Goal: Task Accomplishment & Management: Manage account settings

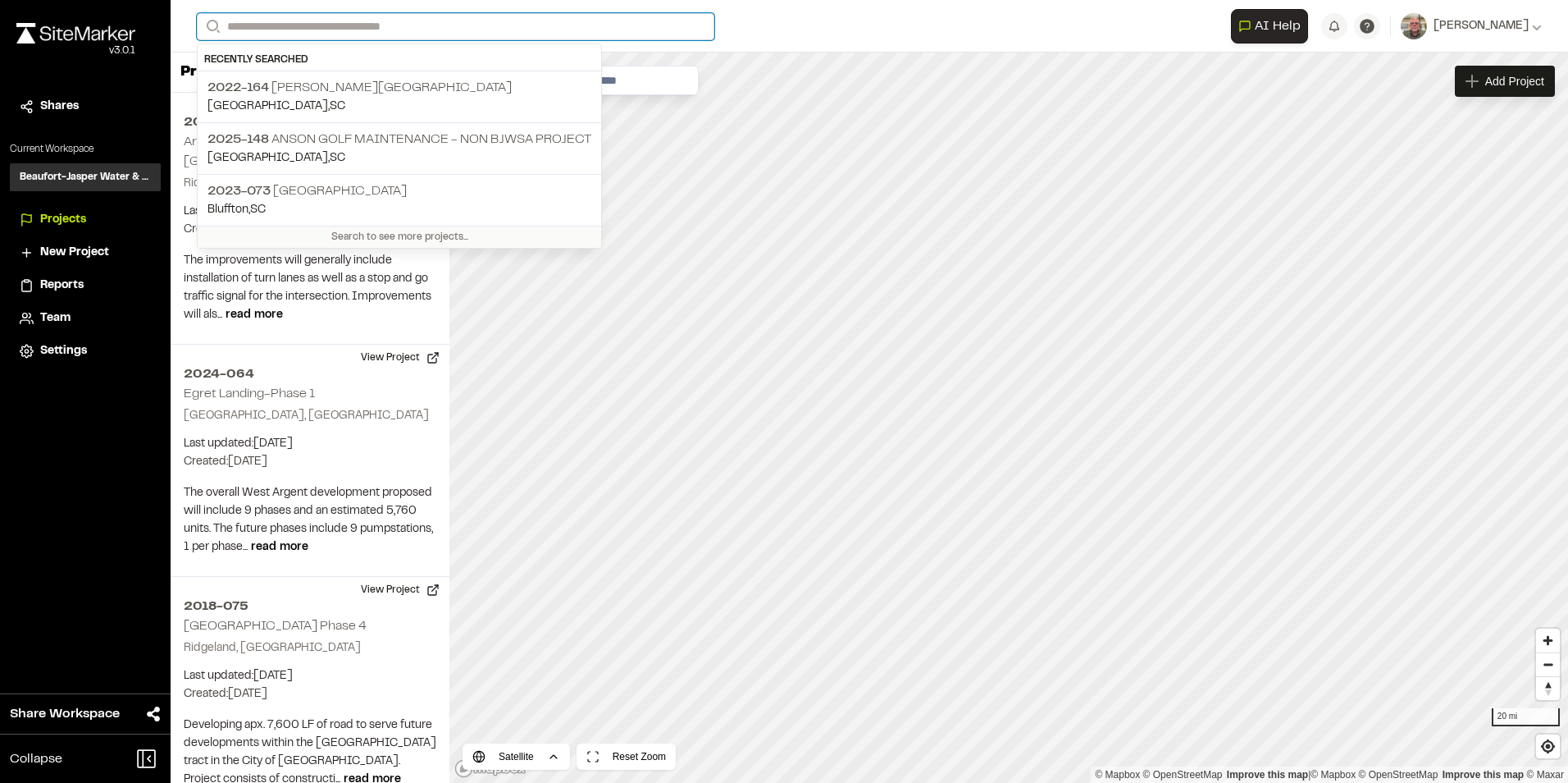
click at [332, 25] on input "Search" at bounding box center [455, 27] width 517 height 28
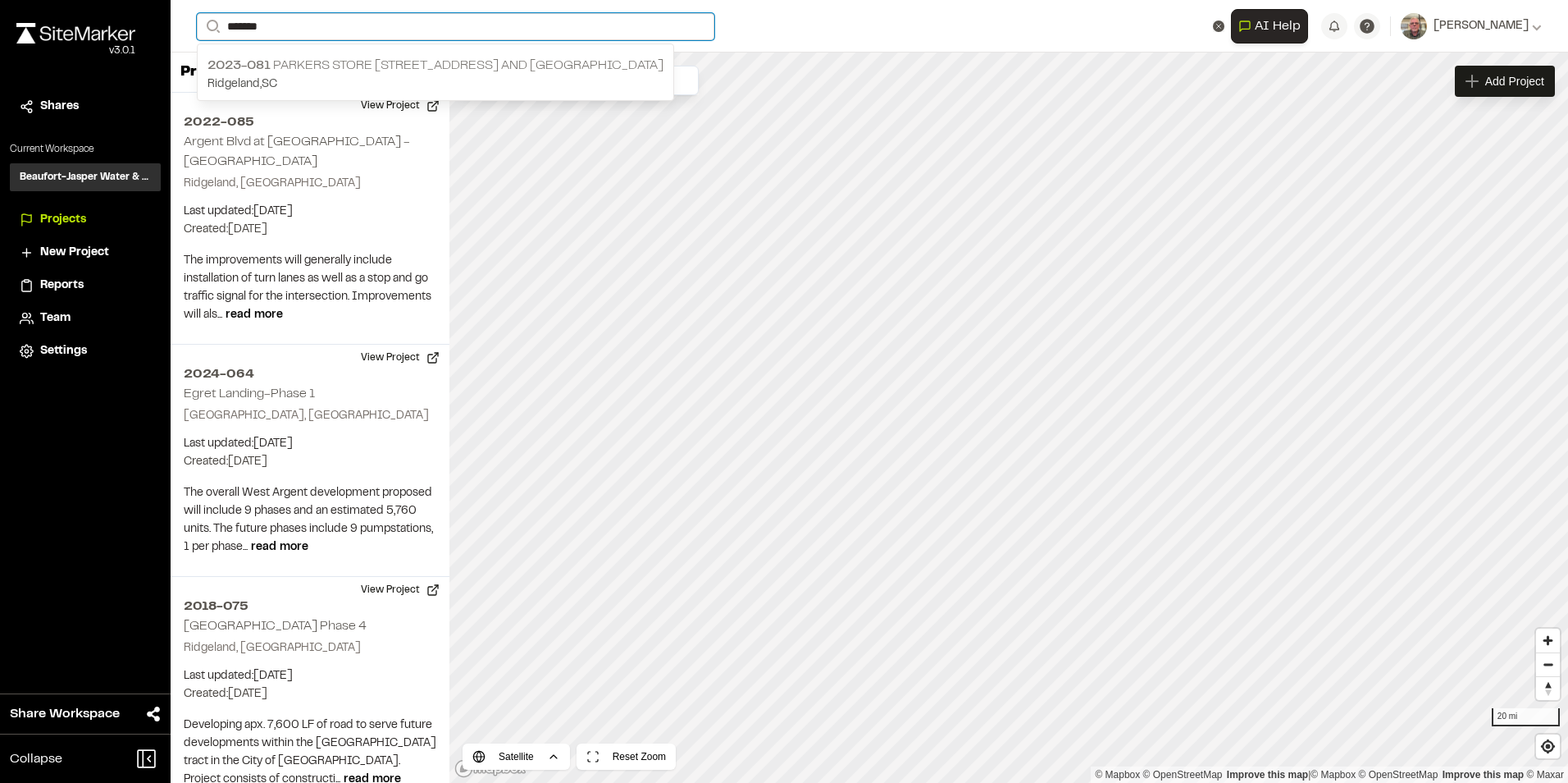
type input "*******"
click at [346, 61] on p "2023-081 Parkers Store [STREET_ADDRESS][GEOGRAPHIC_DATA]" at bounding box center [436, 66] width 456 height 20
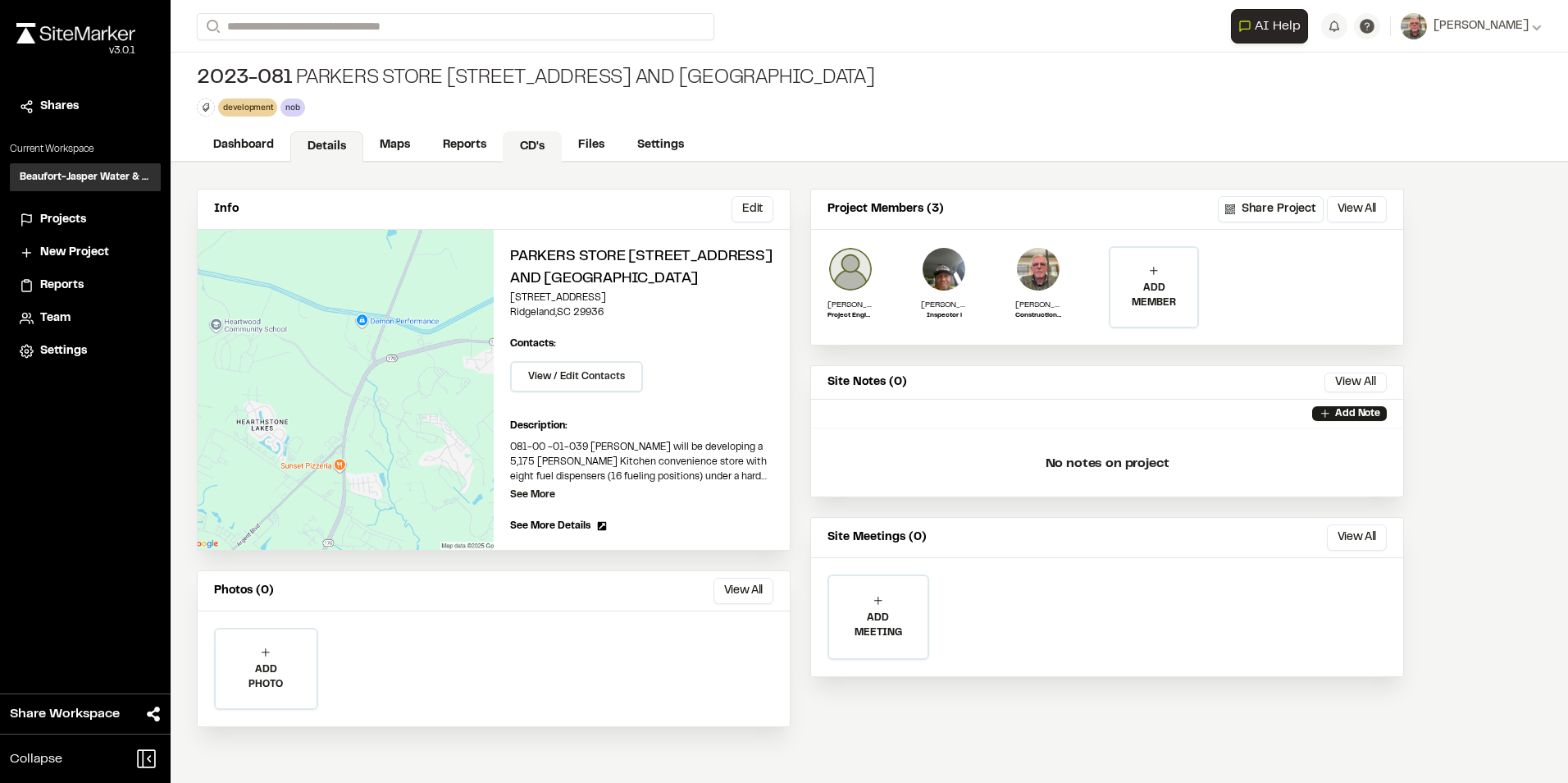
click at [540, 151] on link "CD's" at bounding box center [532, 146] width 59 height 31
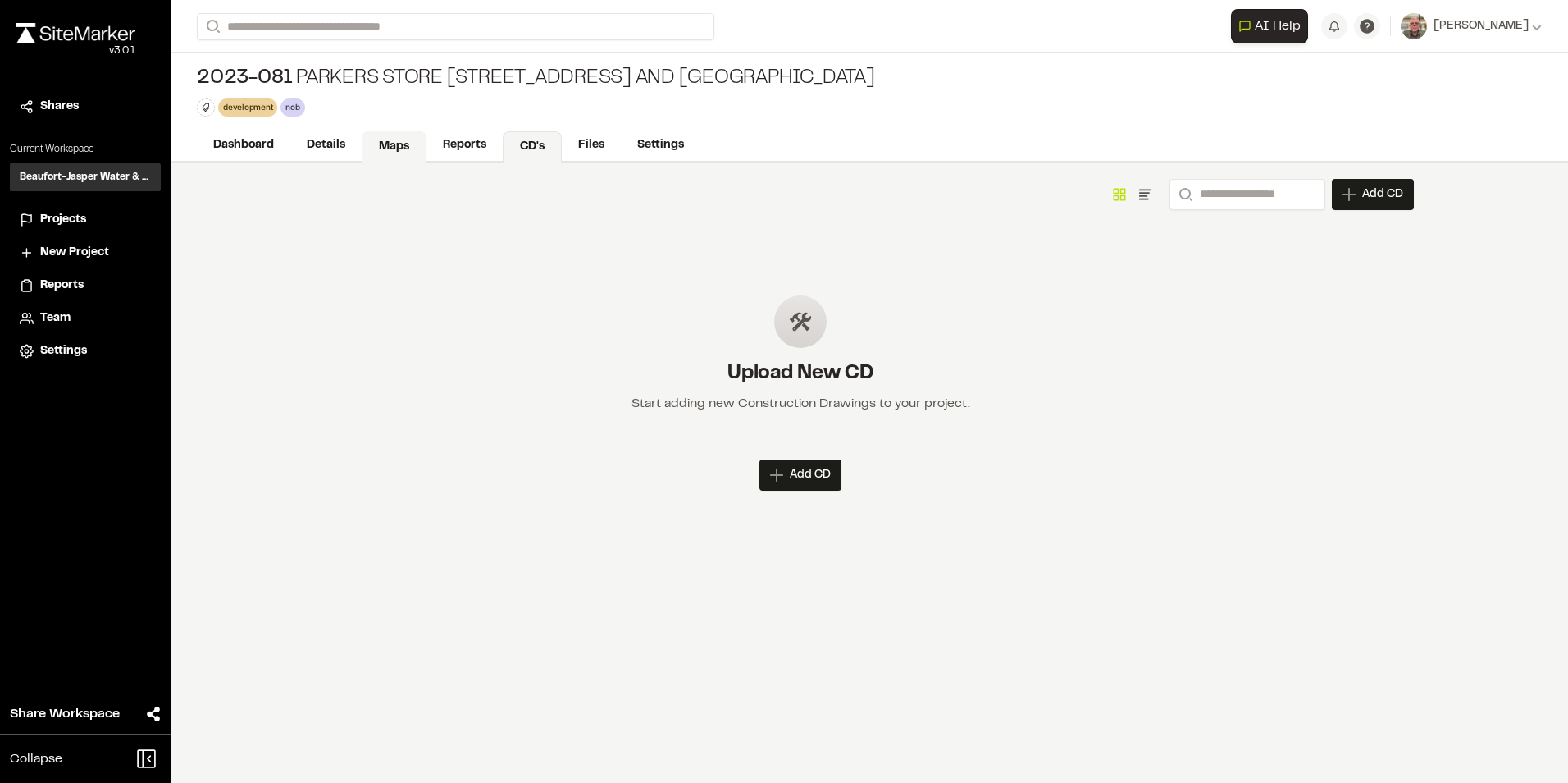
click at [394, 146] on link "Maps" at bounding box center [394, 146] width 65 height 31
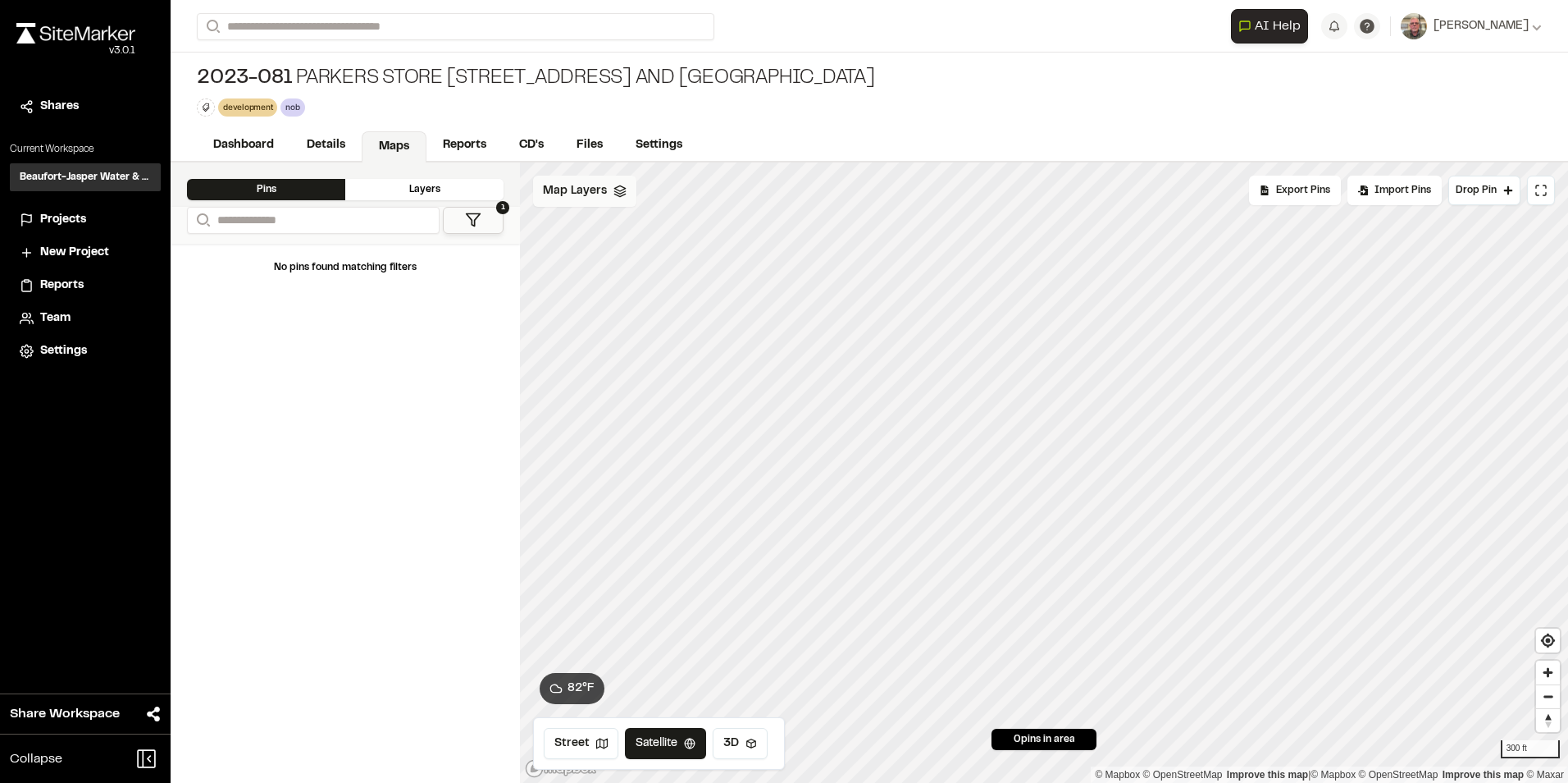
click at [571, 194] on span "Map Layers" at bounding box center [575, 191] width 64 height 18
click at [606, 294] on span "utility sheet" at bounding box center [609, 296] width 73 height 20
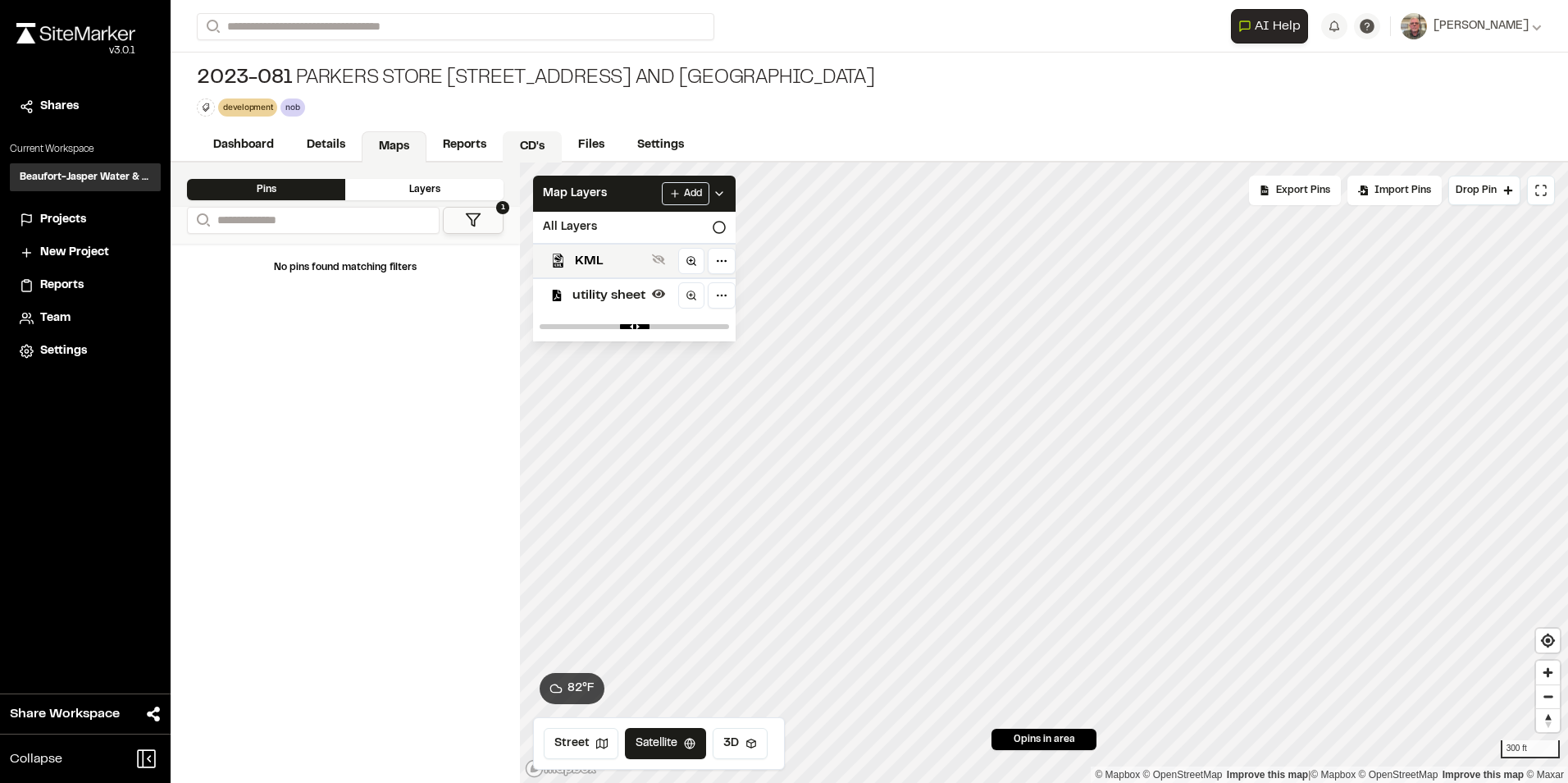
click at [528, 149] on link "CD's" at bounding box center [532, 146] width 59 height 31
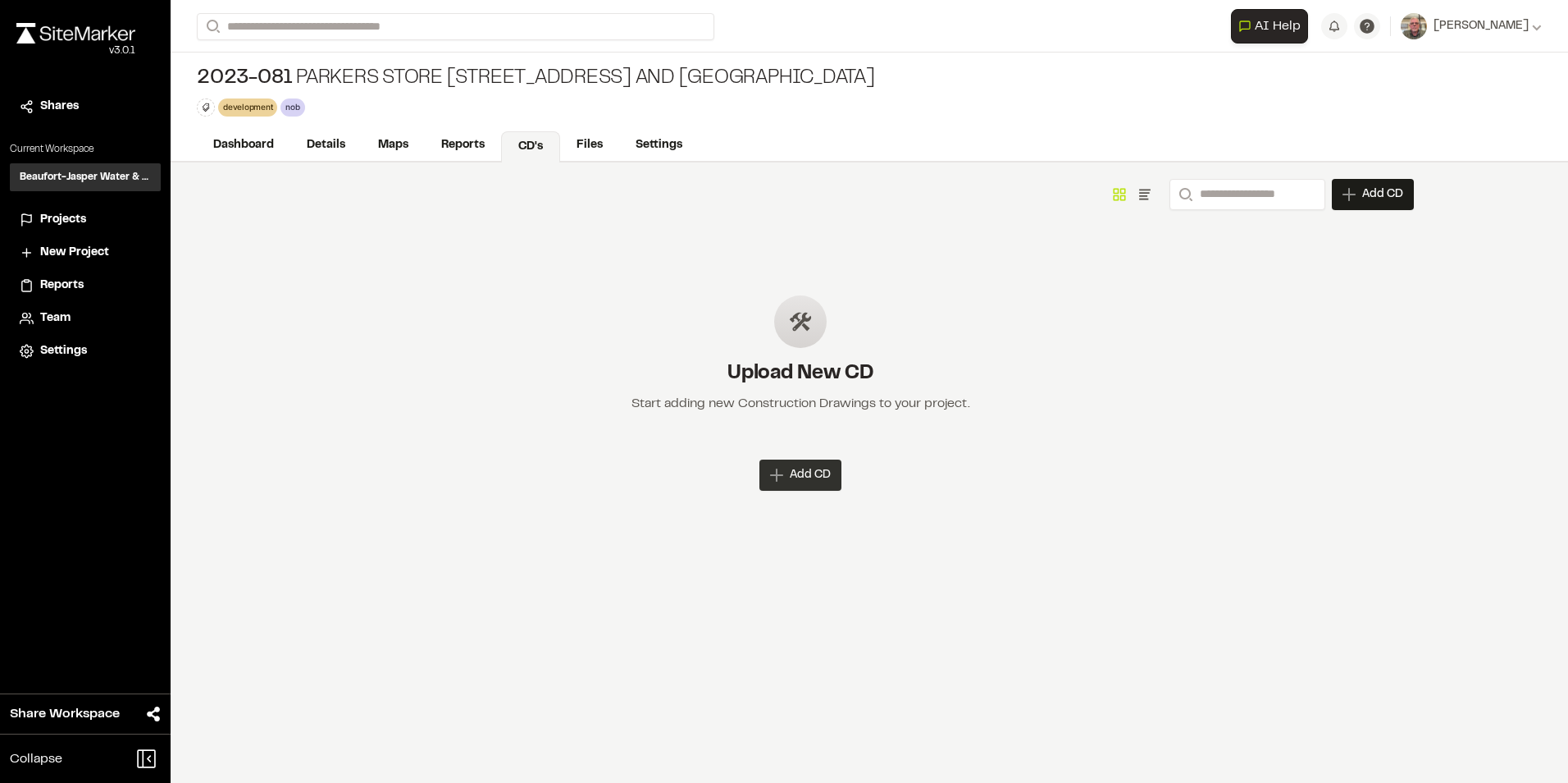
click at [792, 473] on span "Add CD" at bounding box center [810, 475] width 41 height 16
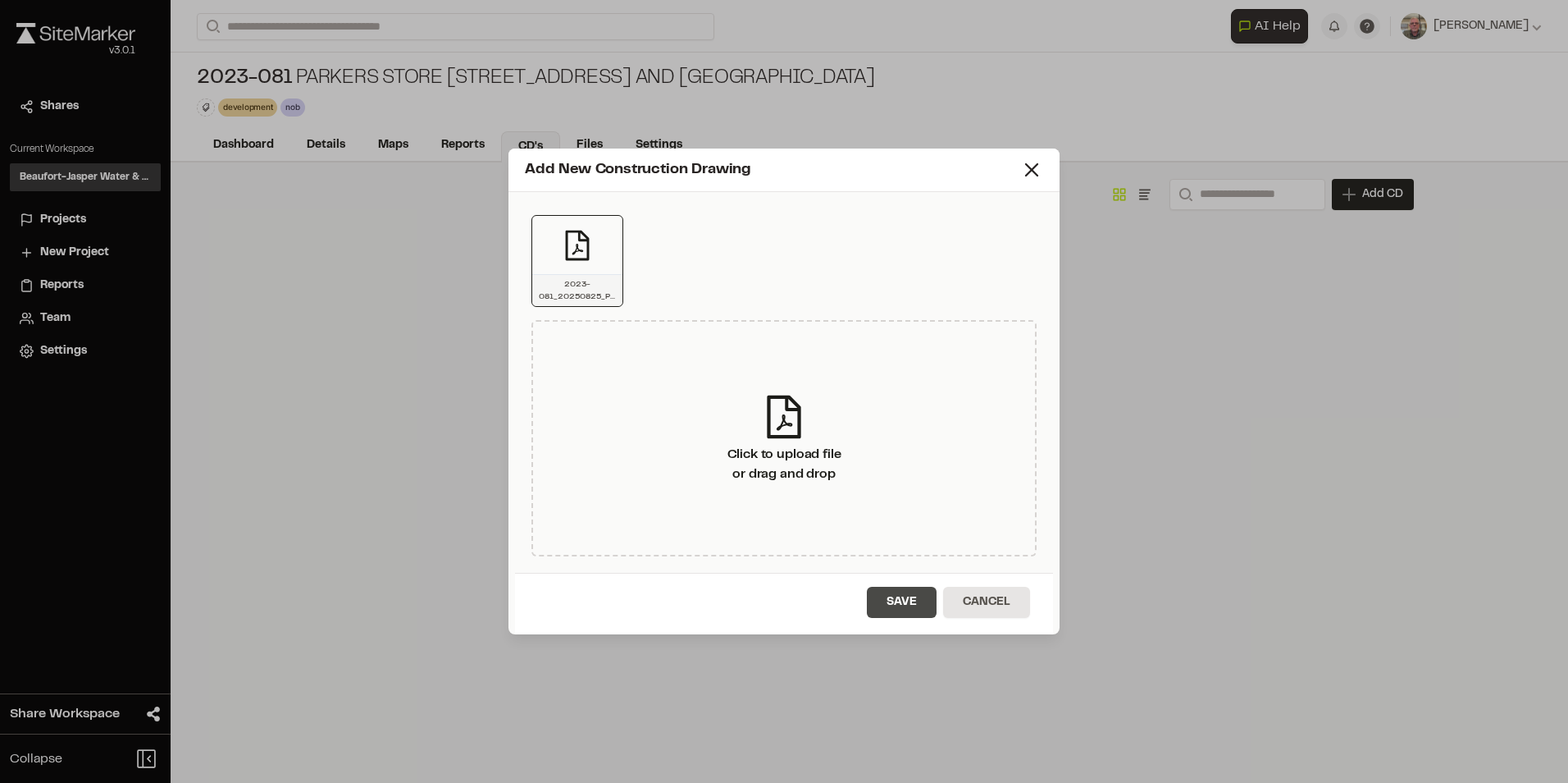
click at [892, 605] on button "Save" at bounding box center [902, 602] width 70 height 31
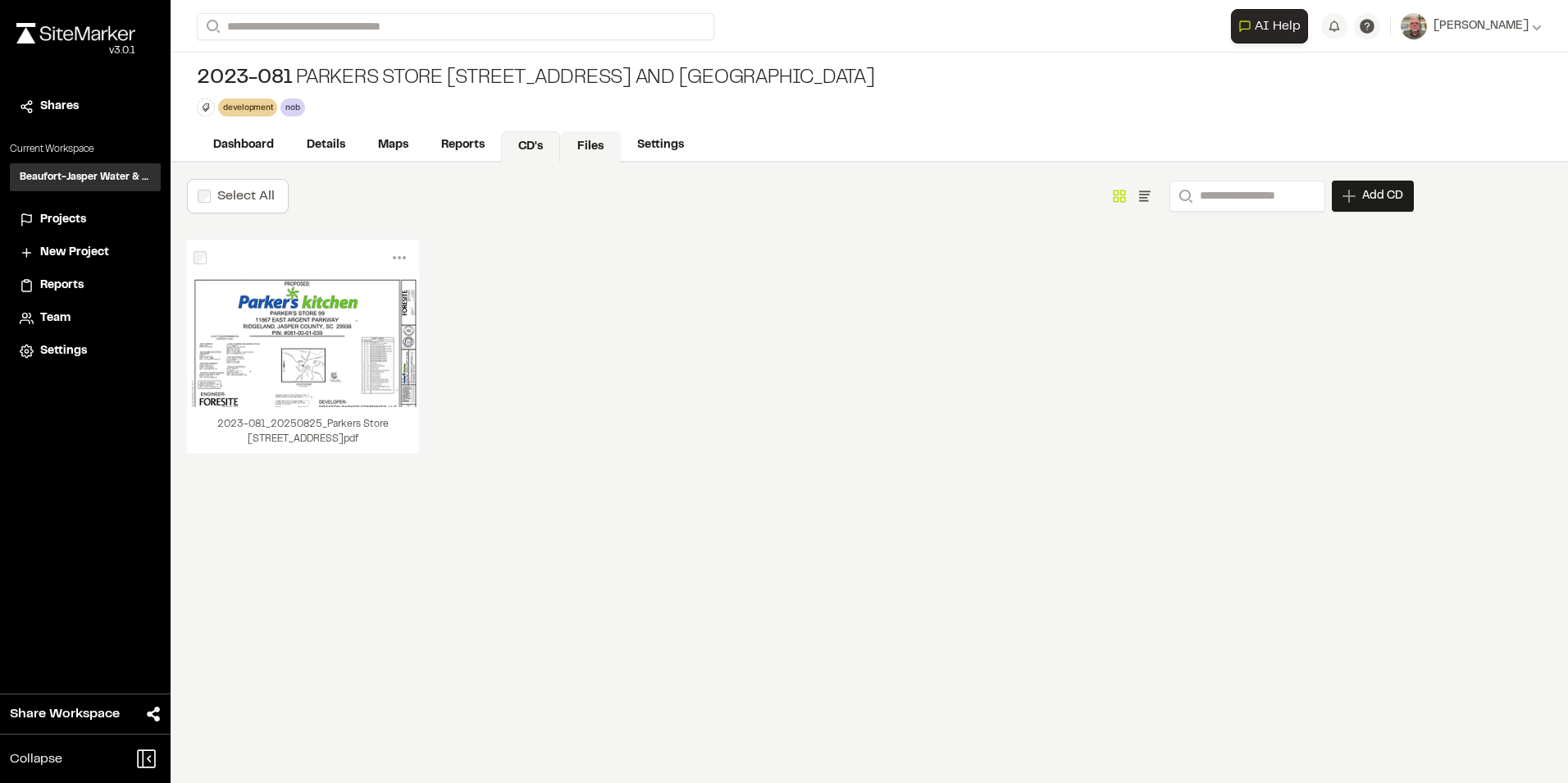
click at [587, 146] on link "Files" at bounding box center [590, 146] width 60 height 31
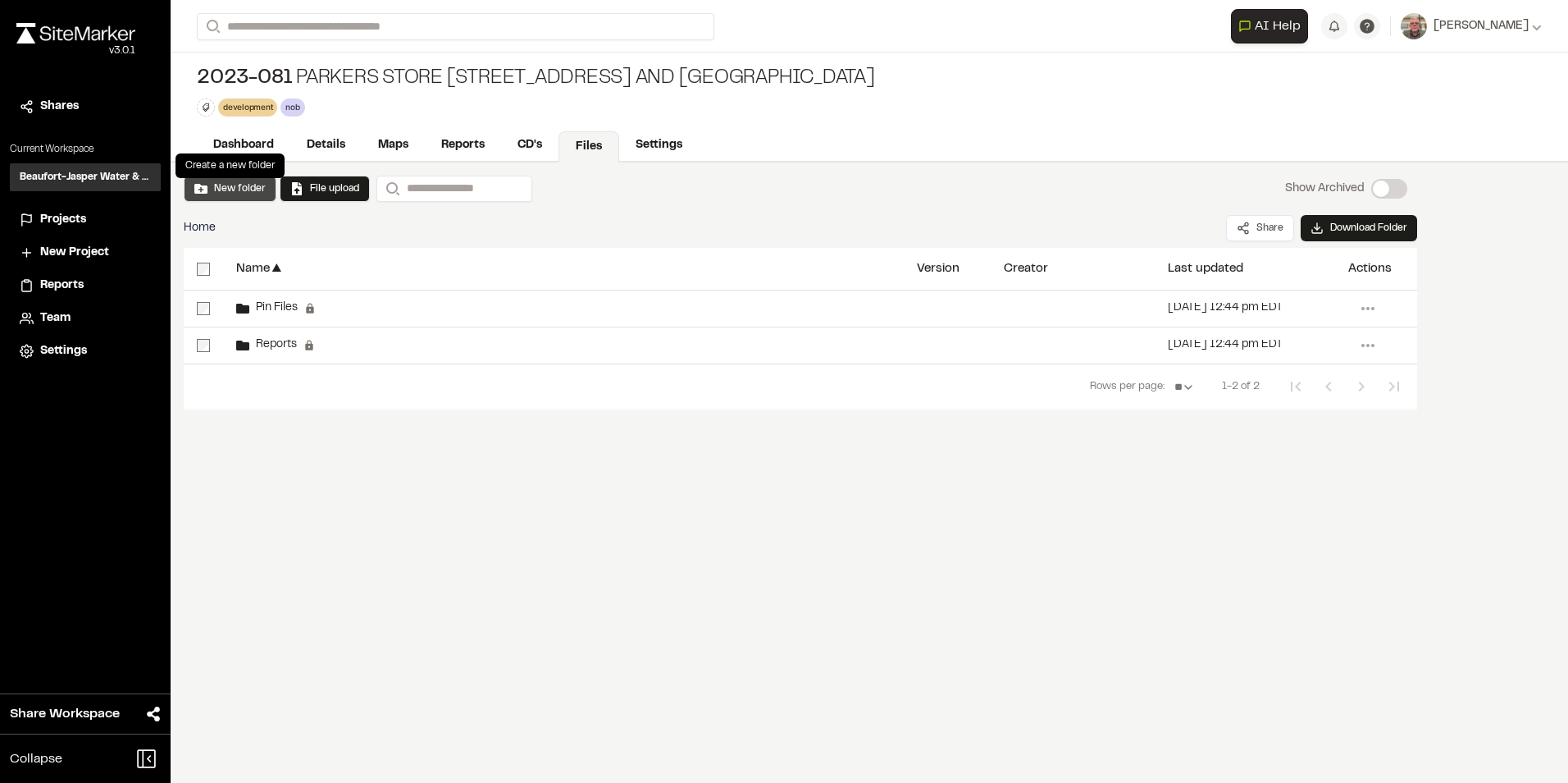
click at [232, 192] on button "New folder" at bounding box center [230, 188] width 71 height 15
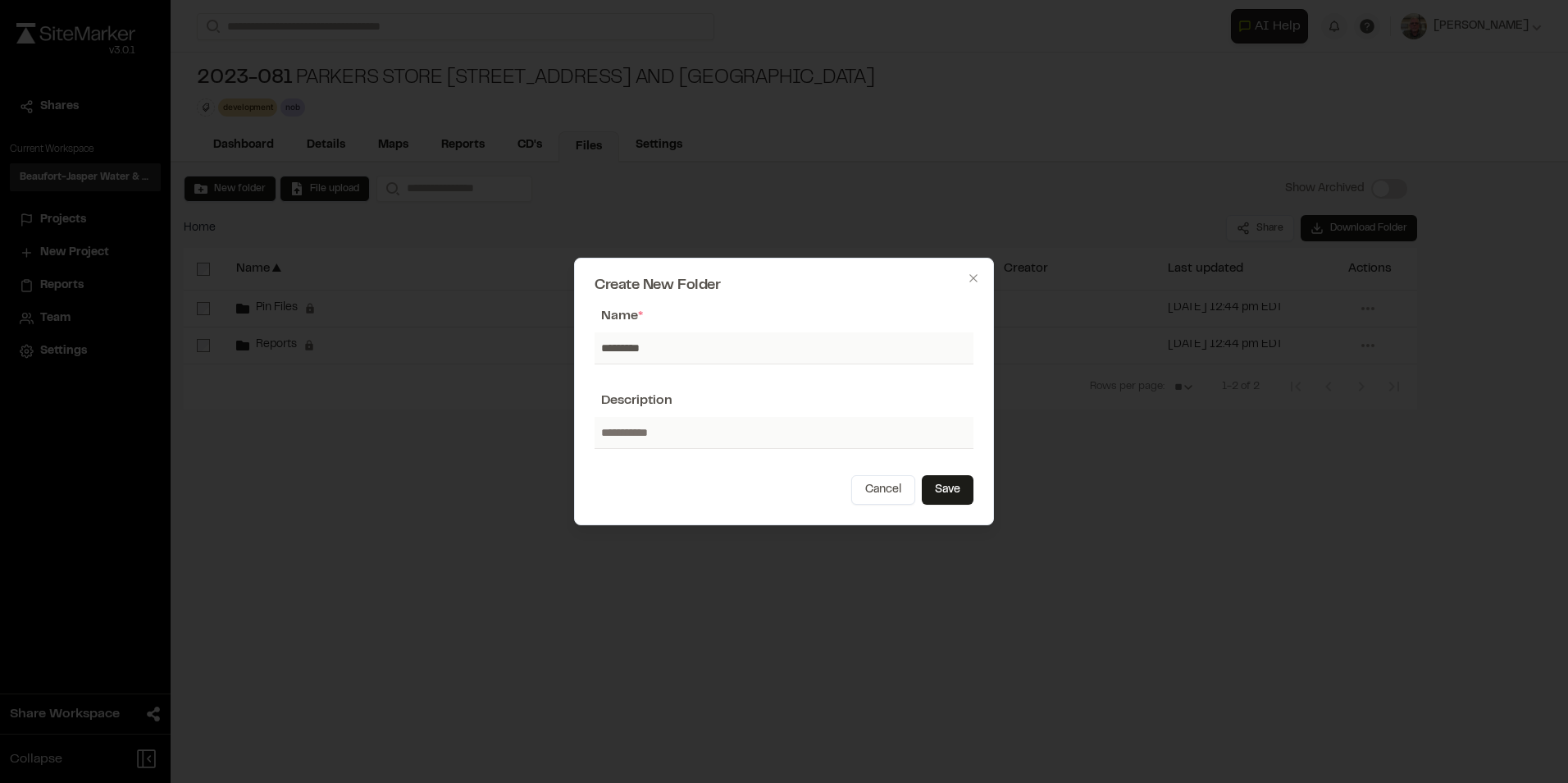
type input "**********"
click at [934, 493] on button "Save" at bounding box center [948, 489] width 51 height 29
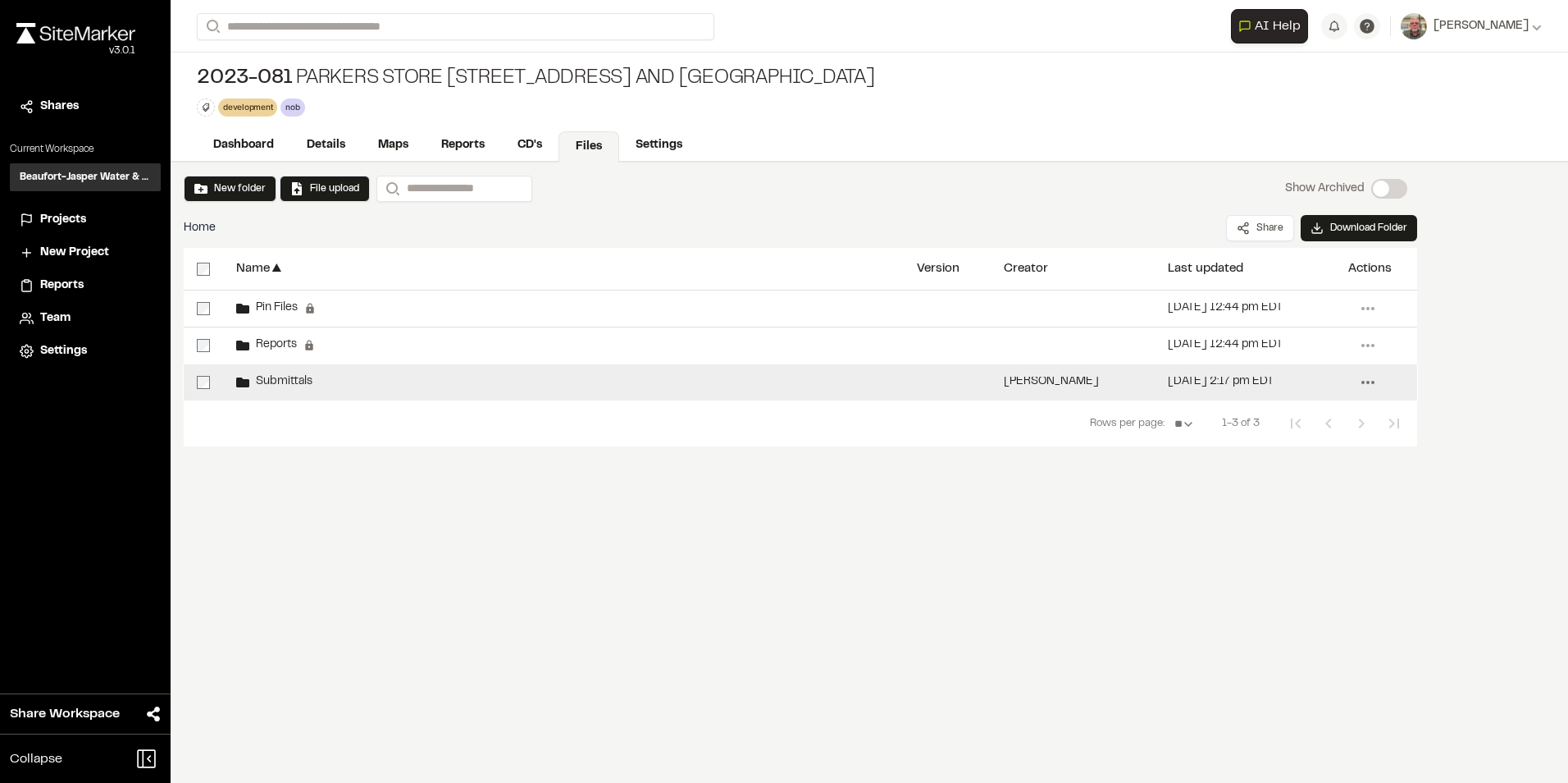
click at [1366, 384] on icon at bounding box center [1368, 383] width 27 height 27
click at [1305, 439] on button "Download Folder" at bounding box center [1293, 442] width 110 height 27
click at [1303, 439] on button "Downloaded" at bounding box center [1291, 442] width 106 height 27
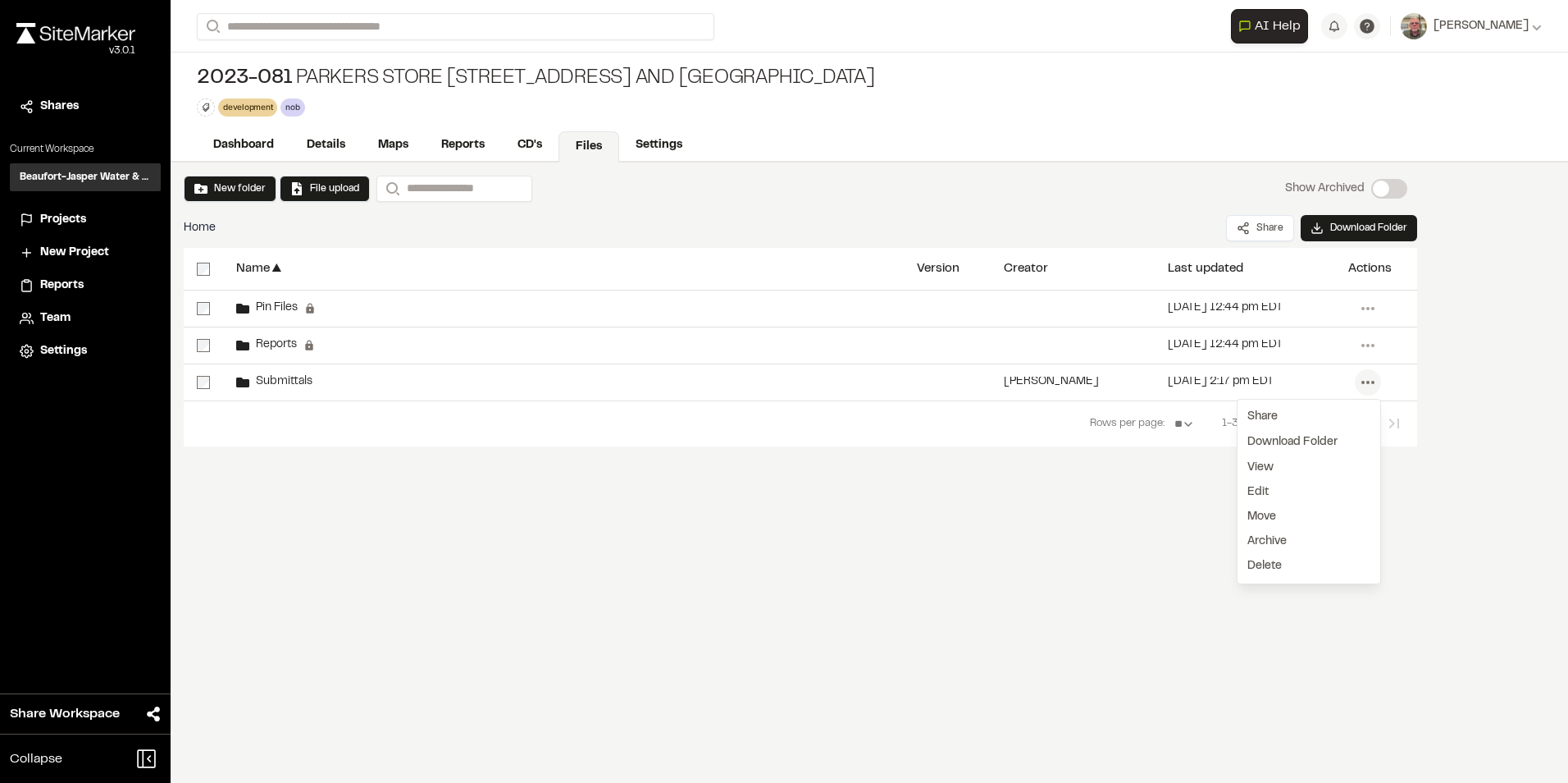
click at [1115, 546] on div "New folder File upload Search Show Archived Show Archived Home Share Download F…" at bounding box center [869, 472] width 1398 height 621
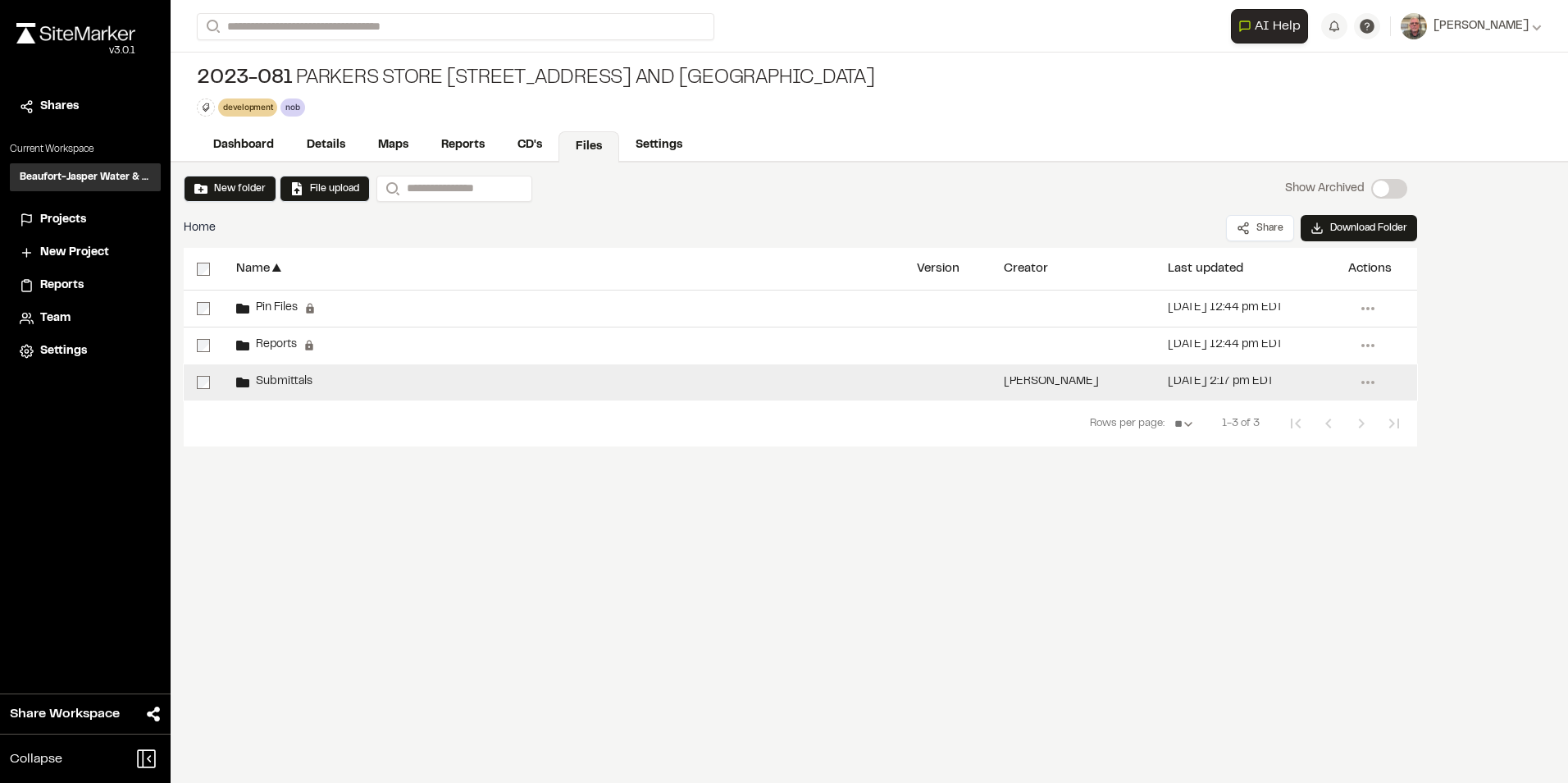
click at [248, 384] on icon at bounding box center [242, 382] width 13 height 10
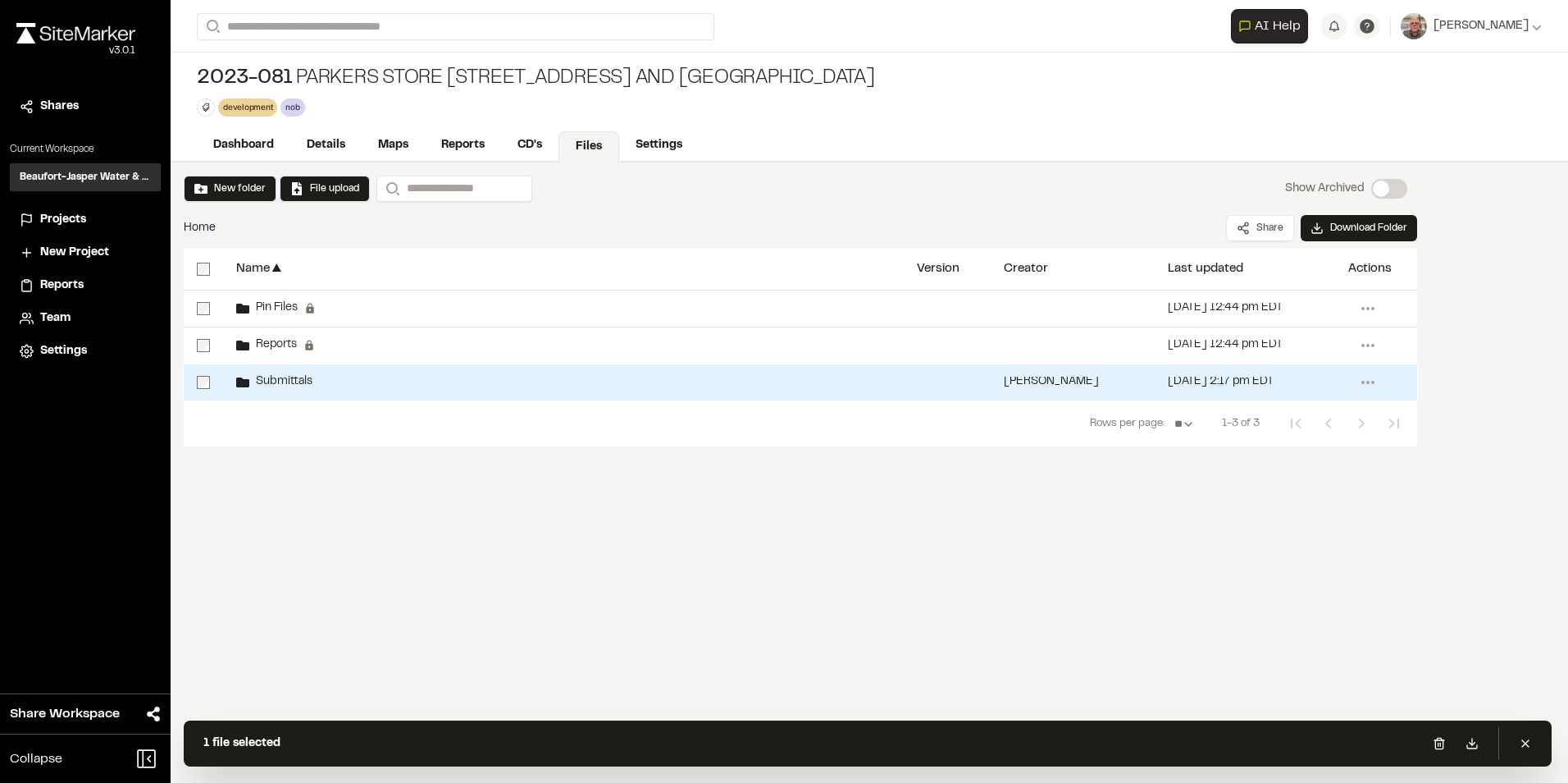
click at [676, 385] on div "Submittals" at bounding box center [563, 382] width 681 height 36
click at [1370, 383] on icon at bounding box center [1368, 383] width 27 height 27
click at [1282, 497] on li "Edit" at bounding box center [1309, 493] width 143 height 25
click at [1255, 492] on span "Edit" at bounding box center [1258, 492] width 21 height 18
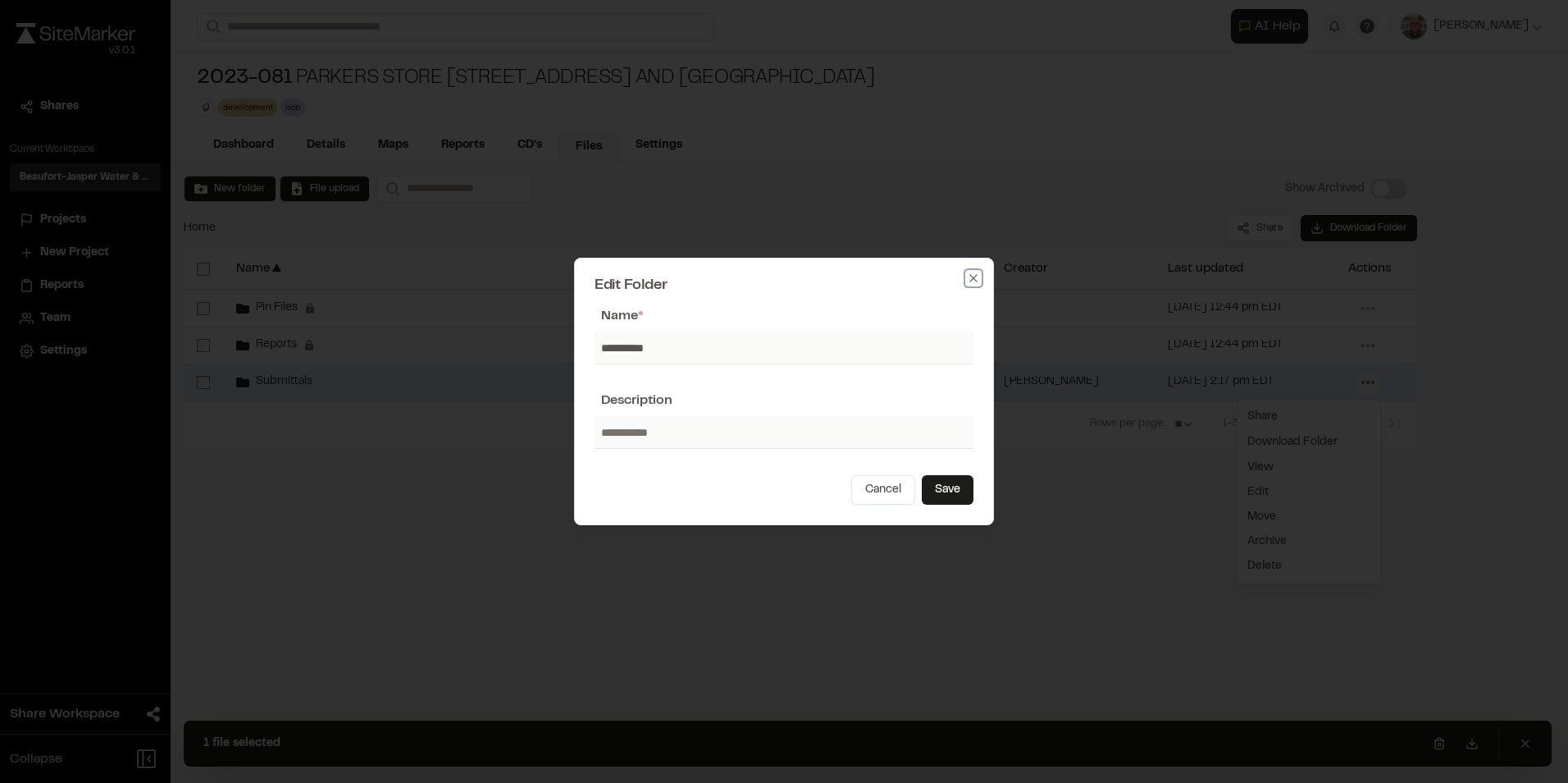
click at [968, 279] on icon "button" at bounding box center [973, 278] width 13 height 13
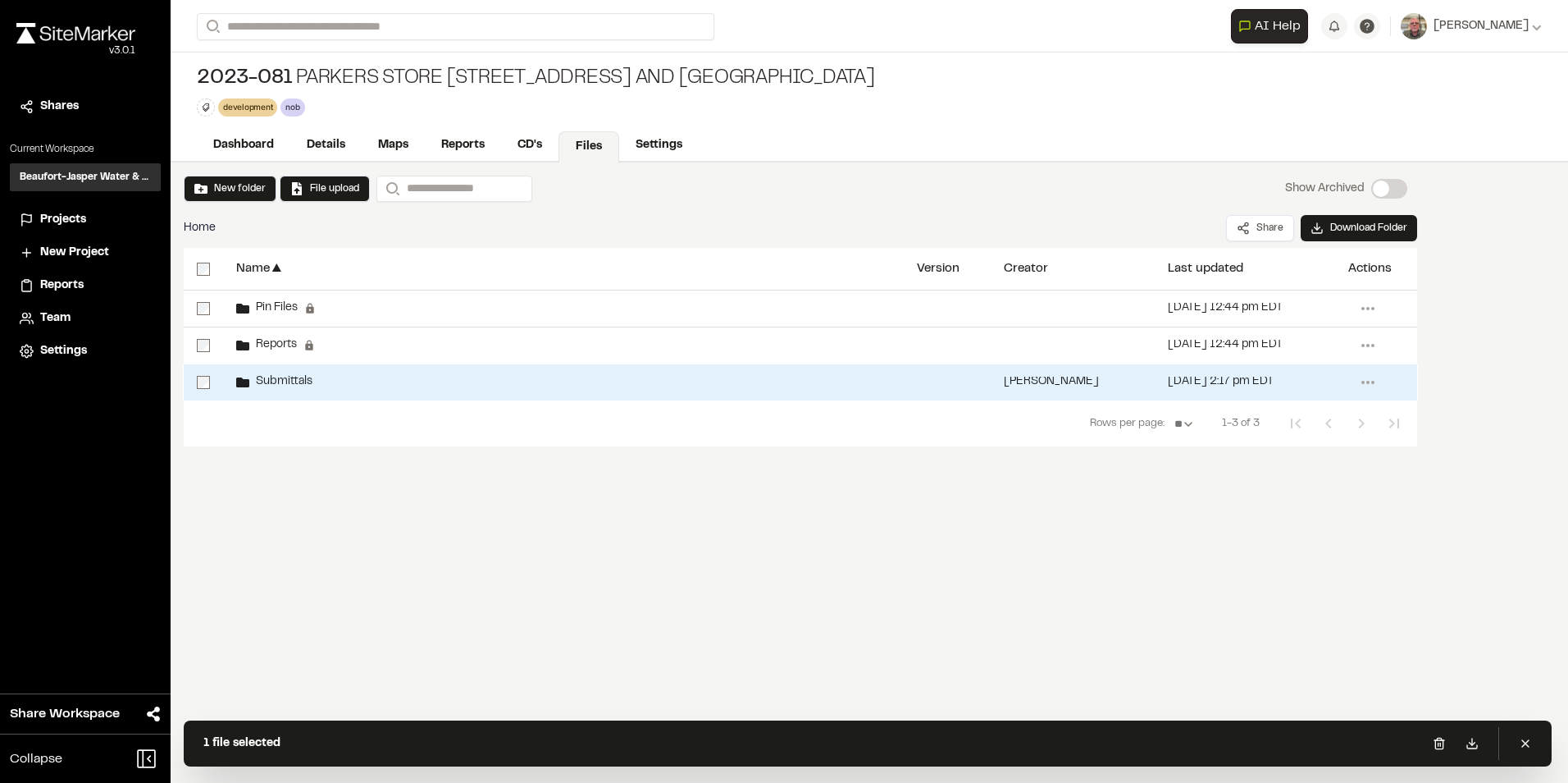
click at [266, 376] on span "Submittals" at bounding box center [280, 382] width 63 height 11
click at [246, 383] on icon at bounding box center [242, 382] width 13 height 10
click at [324, 192] on button "File upload" at bounding box center [325, 188] width 69 height 15
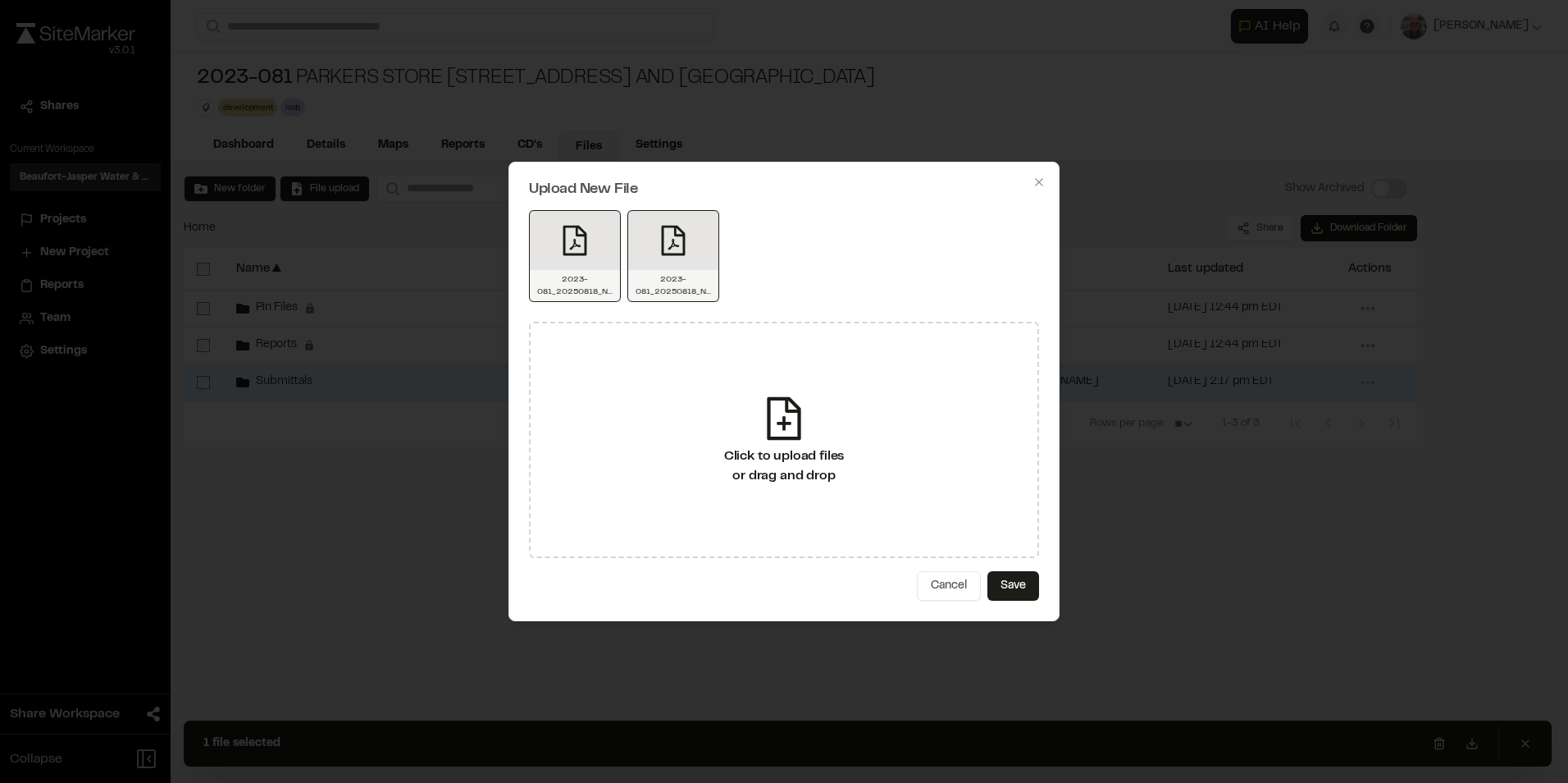
click at [1013, 580] on button "Save" at bounding box center [1013, 585] width 51 height 29
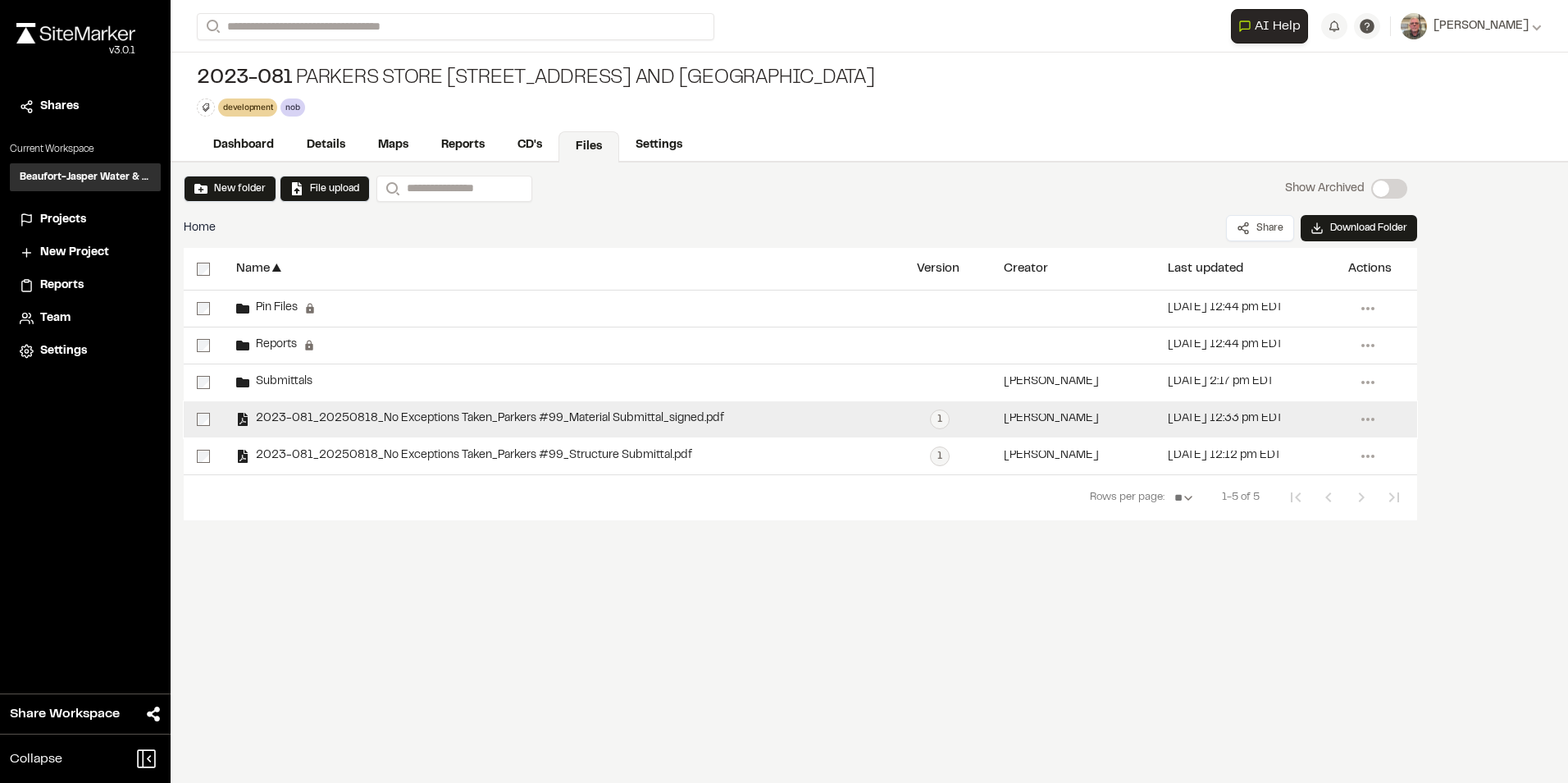
click at [303, 410] on div "2023-081_20250818_No Exceptions Taken_Parkers #99_Material Submittal_signed.pdf" at bounding box center [563, 419] width 681 height 36
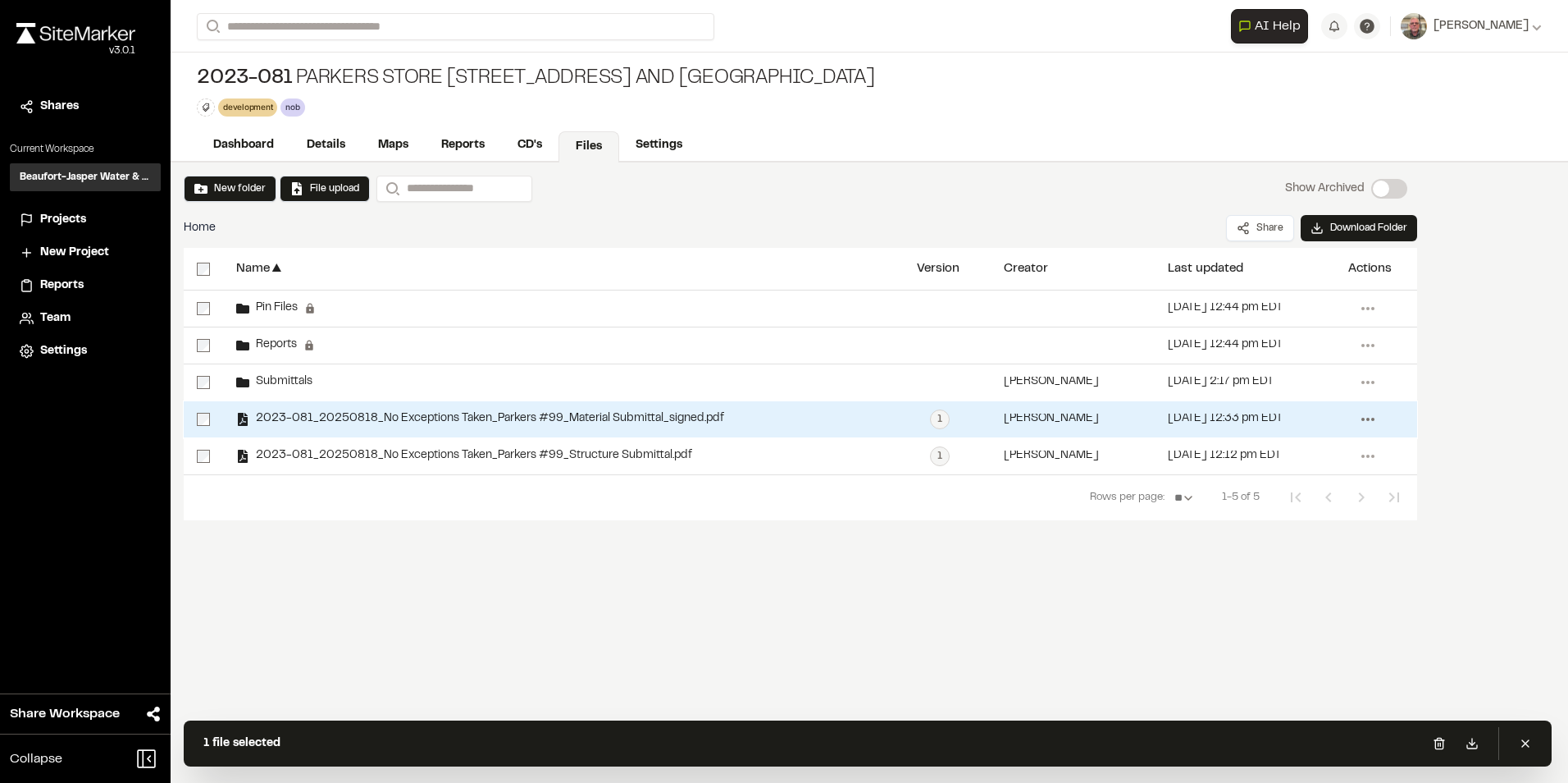
click at [1372, 417] on icon at bounding box center [1368, 420] width 27 height 27
click at [1266, 545] on span "Edit" at bounding box center [1258, 552] width 21 height 18
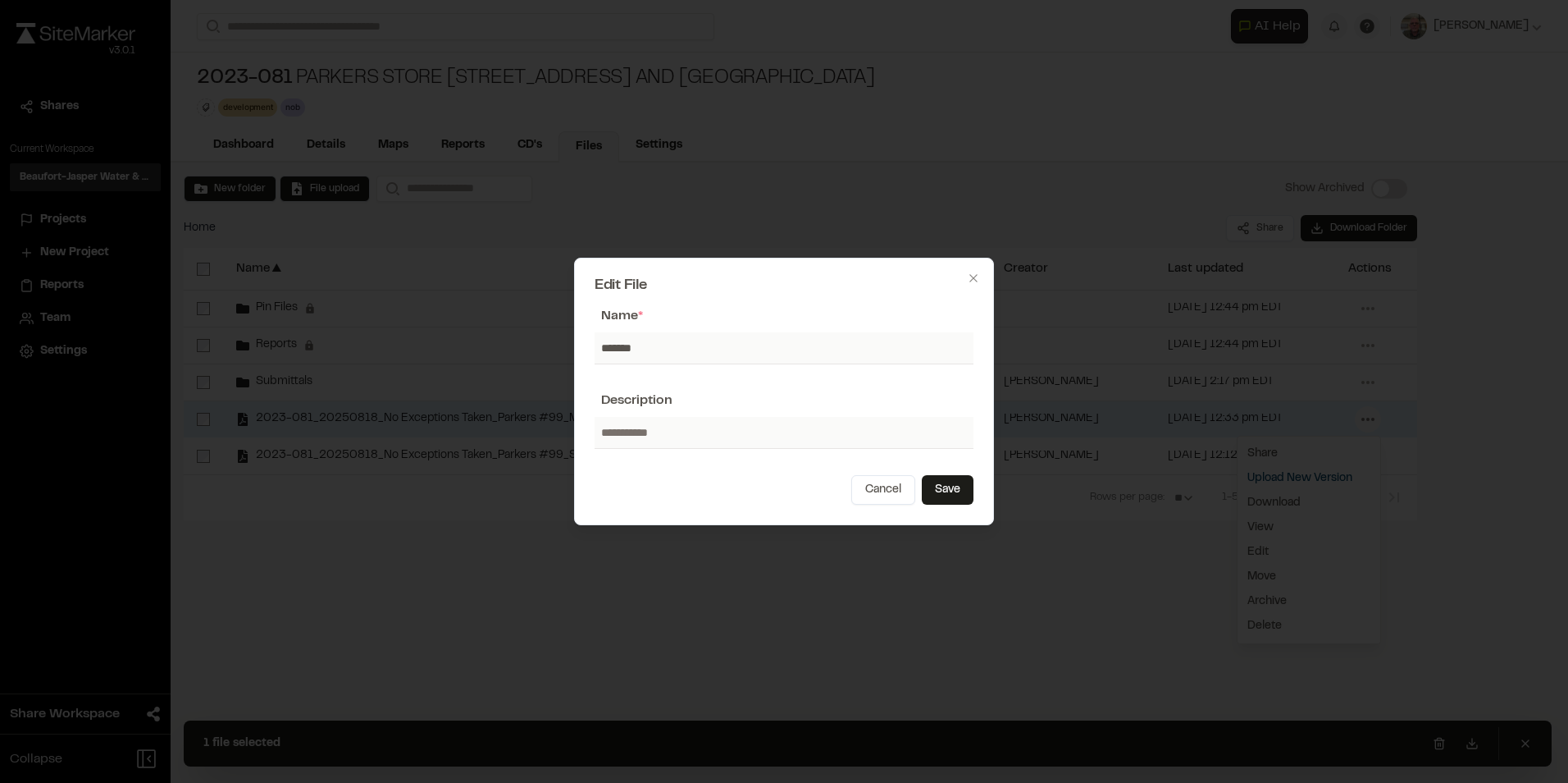
type input "**********"
click at [944, 489] on button "Save" at bounding box center [948, 489] width 51 height 29
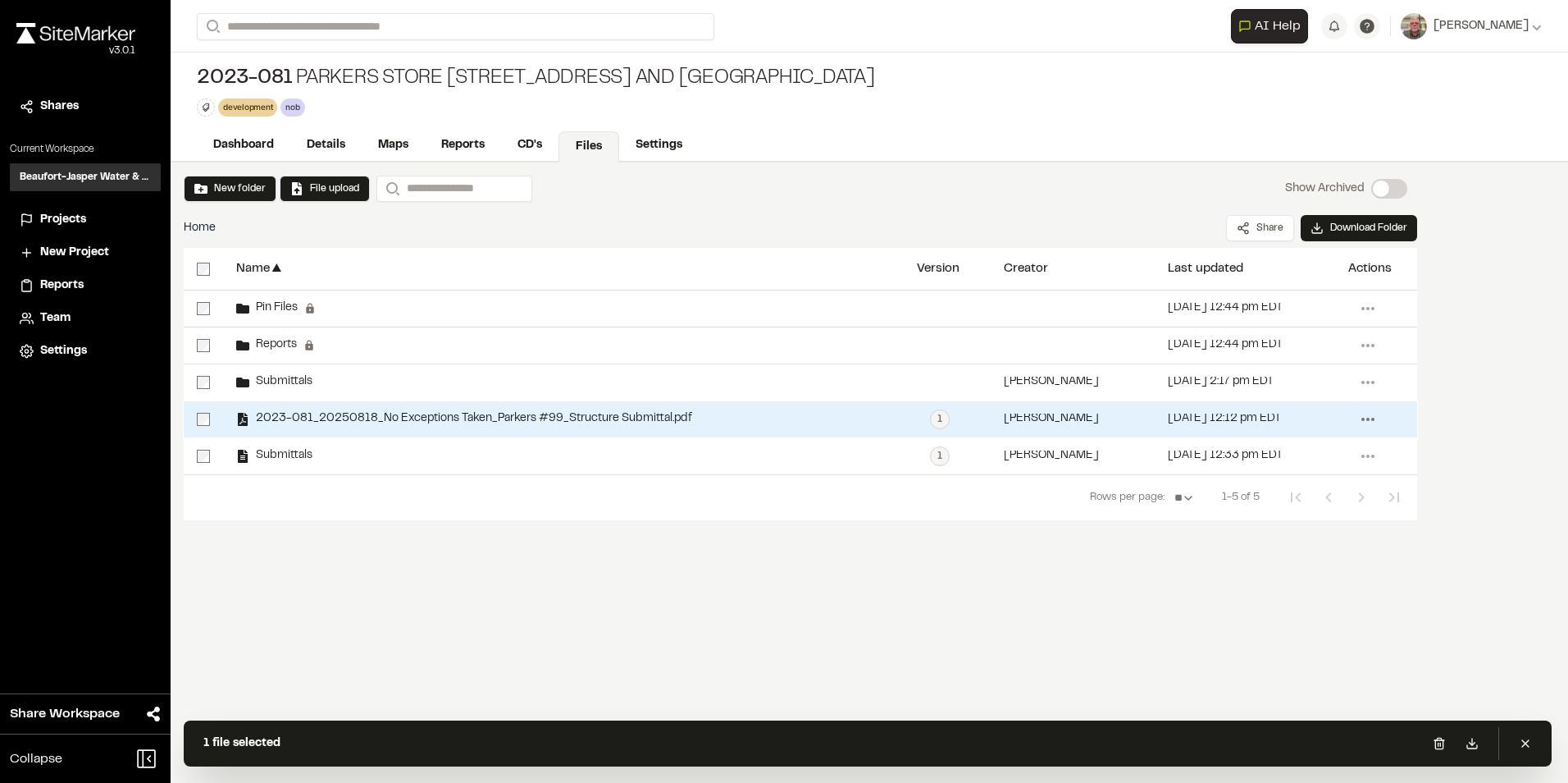
click at [1370, 417] on icon at bounding box center [1368, 420] width 27 height 27
click at [1266, 543] on span "Edit" at bounding box center [1258, 552] width 21 height 18
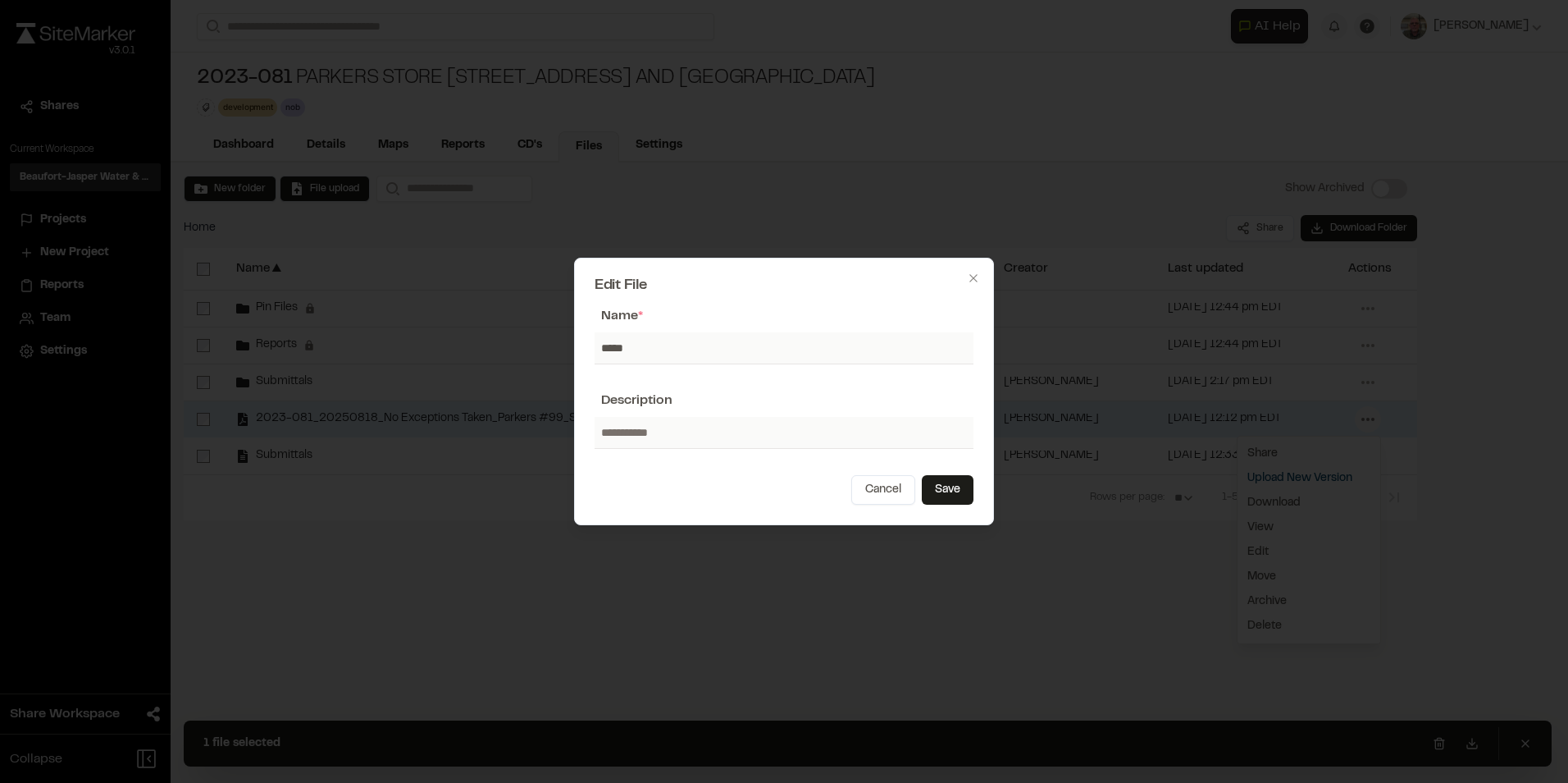
type input "**********"
click at [951, 490] on button "Save" at bounding box center [948, 489] width 51 height 29
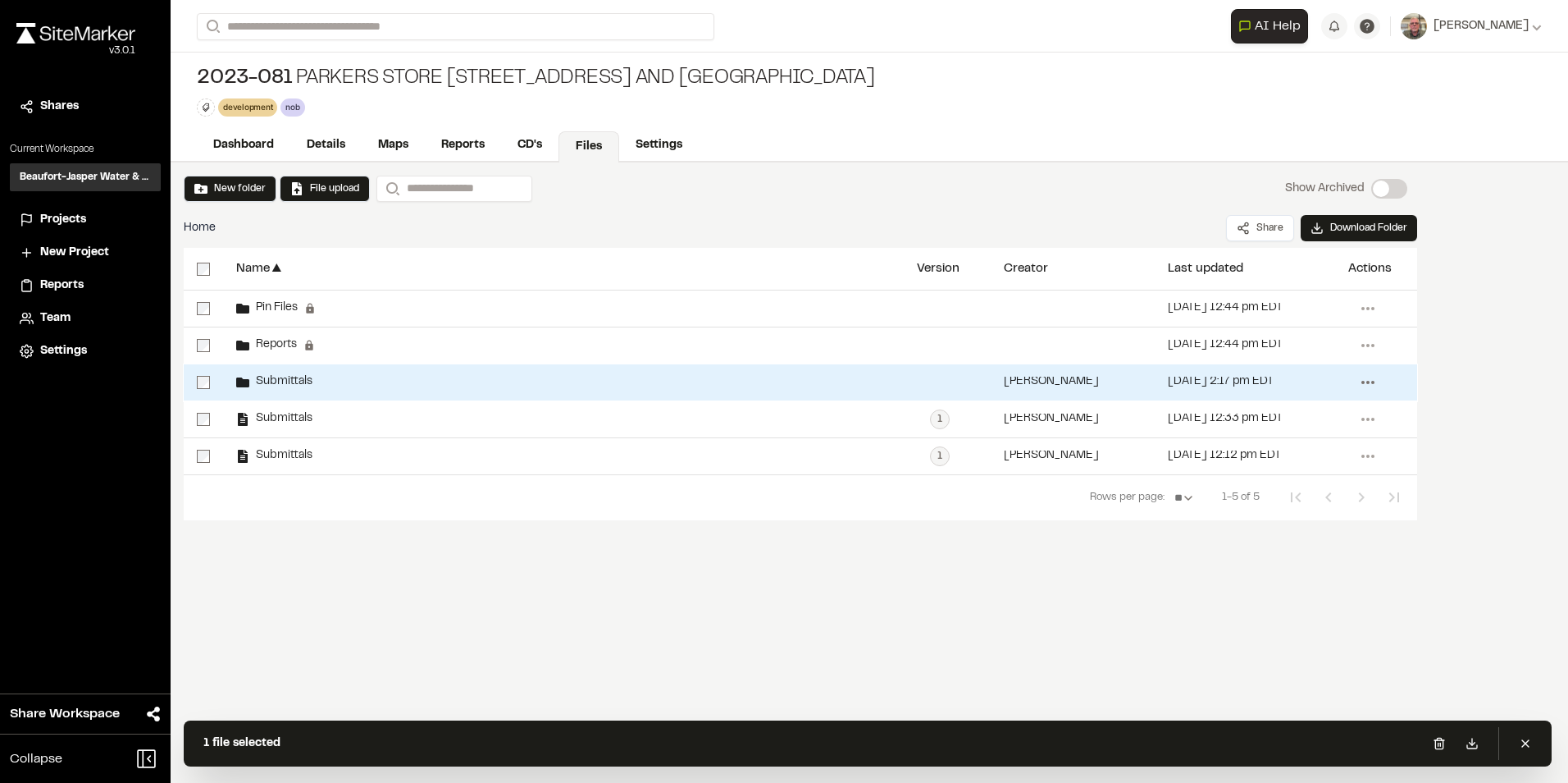
click at [1366, 381] on icon at bounding box center [1368, 383] width 27 height 27
click at [1280, 561] on span "Delete" at bounding box center [1265, 566] width 35 height 18
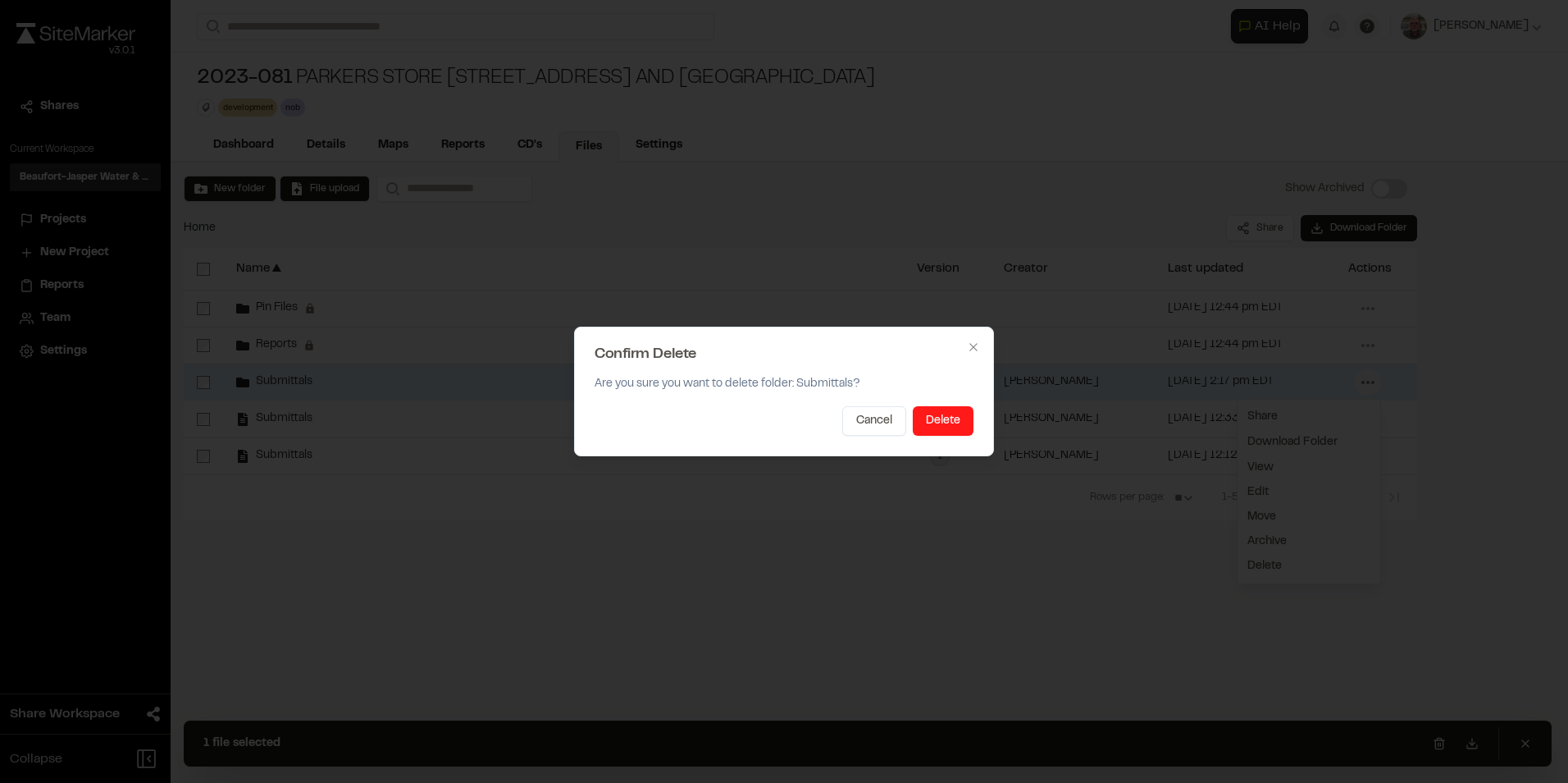
click at [945, 421] on button "Delete" at bounding box center [943, 421] width 60 height 29
